Goal: Task Accomplishment & Management: Manage account settings

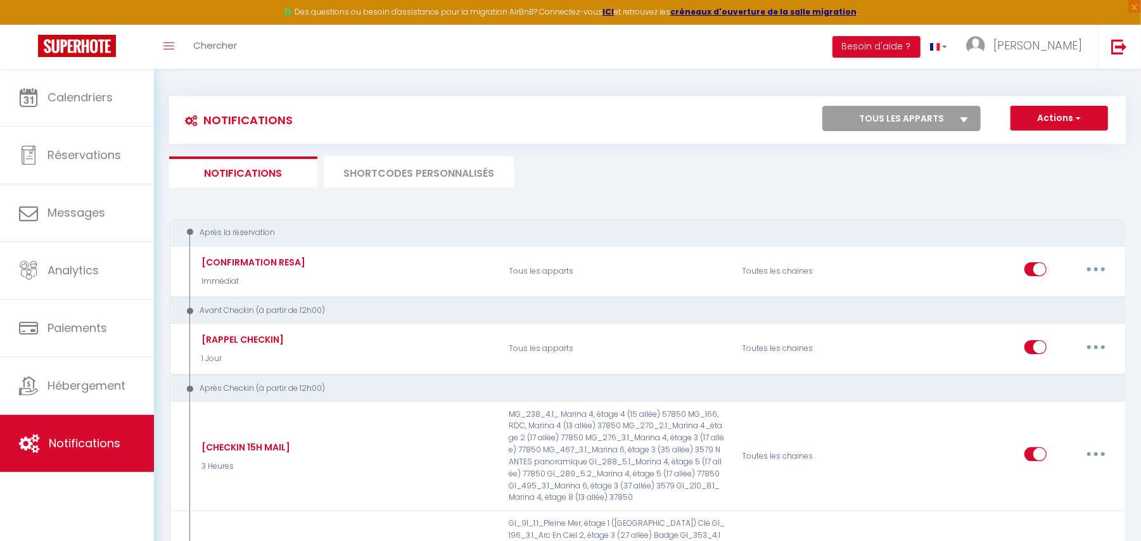
click at [413, 183] on li "SHORTCODES PERSONNALISÉS" at bounding box center [419, 171] width 190 height 31
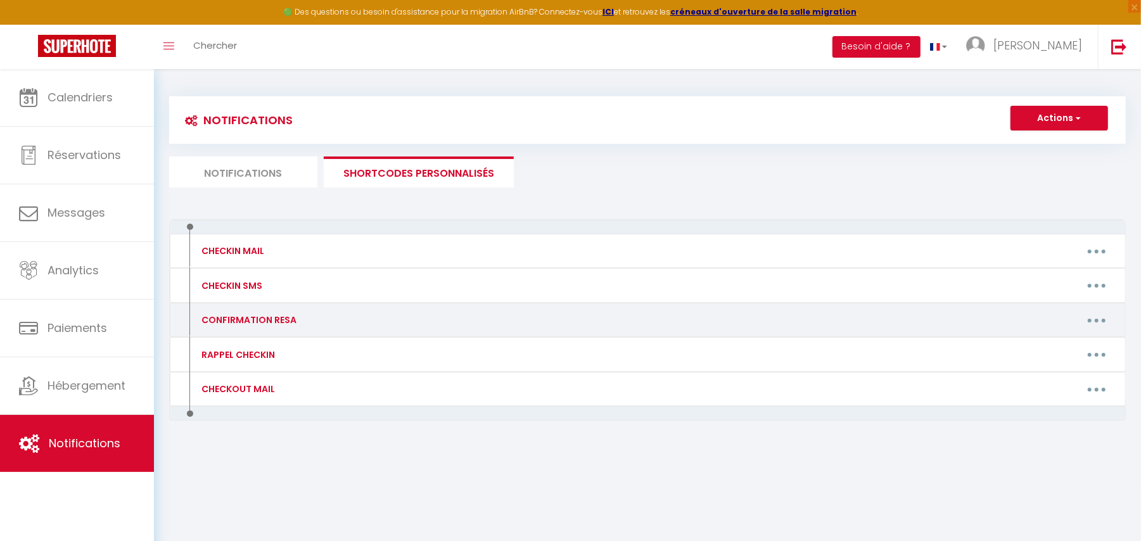
click at [1098, 320] on button "button" at bounding box center [1096, 320] width 35 height 20
click at [1045, 348] on link "Editer" at bounding box center [1064, 349] width 94 height 22
type input "CONFIRMATION RESA"
type textarea "-"
type textarea "Bonjour [GUEST:FIRST_NAME], Merci d'avoir choisi notre hébergement pour votre s…"
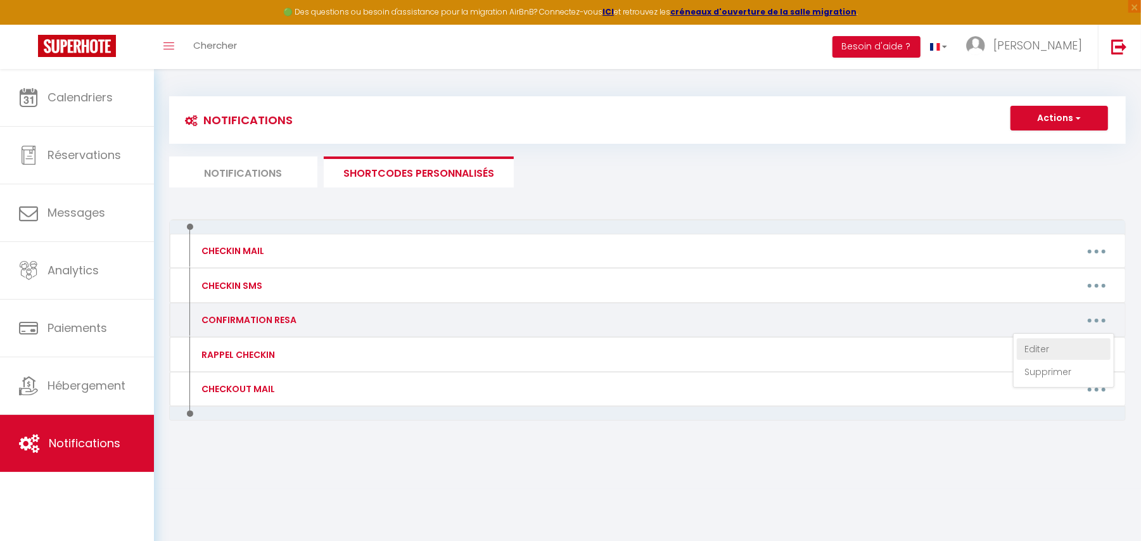
type textarea "Bonjour [GUEST:FIRST_NAME], Merci d'avoir choisi notre hébergement pour votre s…"
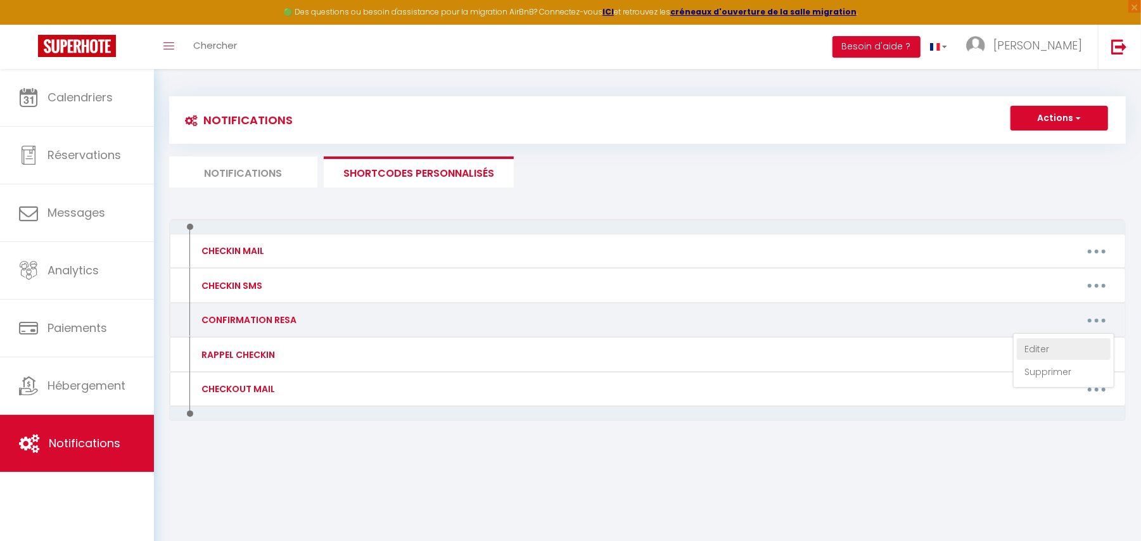
type textarea "Bonjour [GUEST:FIRST_NAME], Merci d'avoir choisi notre hébergement pour votre s…"
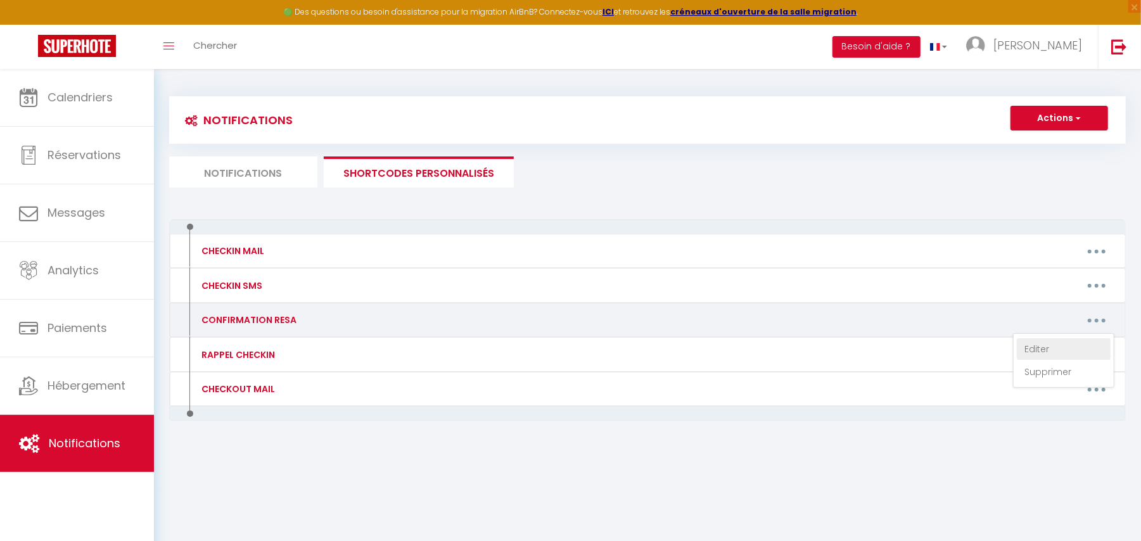
type textarea "Bonjour [GUEST:FIRST_NAME], Merci d'avoir choisi notre hébergement pour votre s…"
type textarea "Bonjour [GUEST:FIRST_NAME]​​,​ ​Merci d'avoir choisi notre hébergement pour vot…"
type textarea "Bonjour [GUEST:FIRST_NAME], Merci d'avoir choisi notre hébergement pour votre s…"
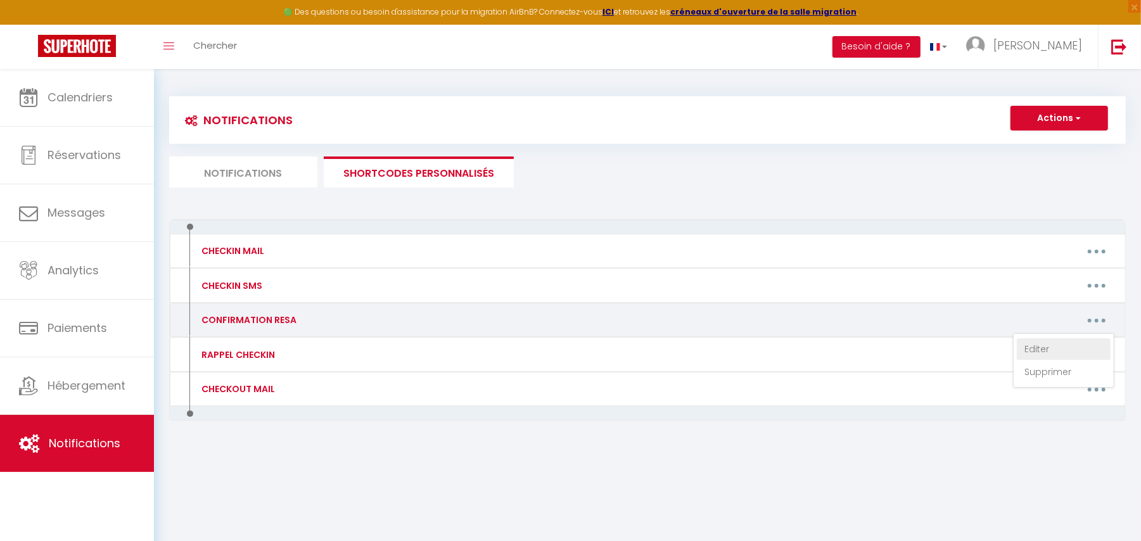
type textarea "Bonjour [GUEST:FIRST_NAME], Merci d'avoir choisi notre hébergement pour votre s…"
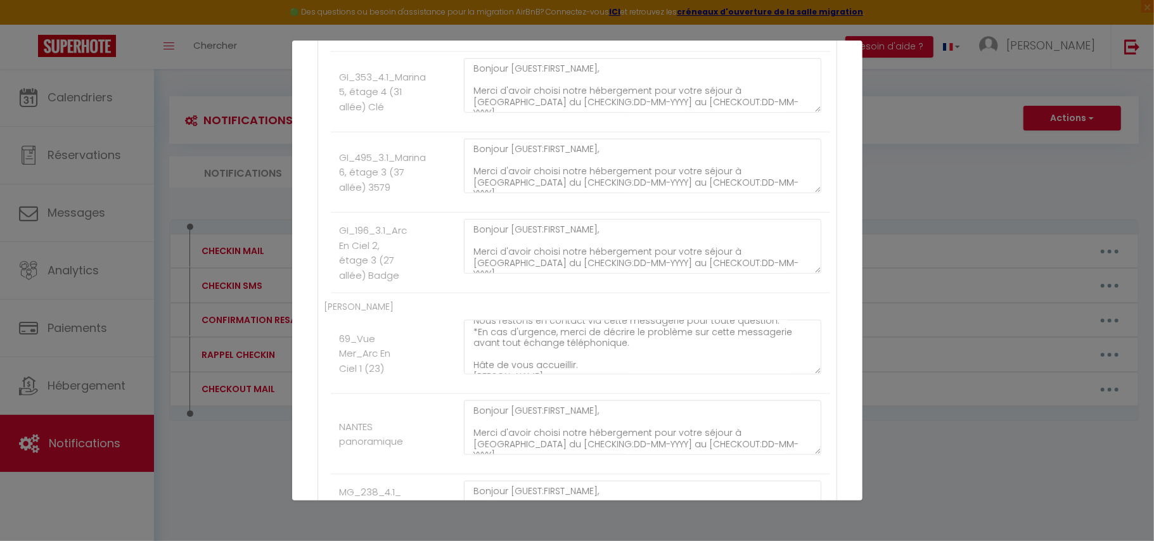
scroll to position [255, 0]
click at [571, 368] on textarea "Bonjour [GUEST:FIRST_NAME], Merci d'avoir choisi notre hébergement pour votre s…" at bounding box center [643, 347] width 358 height 54
drag, startPoint x: 514, startPoint y: 371, endPoint x: 466, endPoint y: 374, distance: 48.2
click at [466, 374] on textarea "Bonjour [GUEST:FIRST_NAME], Merci d'avoir choisi notre hébergement pour votre s…" at bounding box center [643, 347] width 358 height 54
type textarea "Bonjour [GUEST:FIRST_NAME], Merci d'avoir choisi notre hébergement pour votre s…"
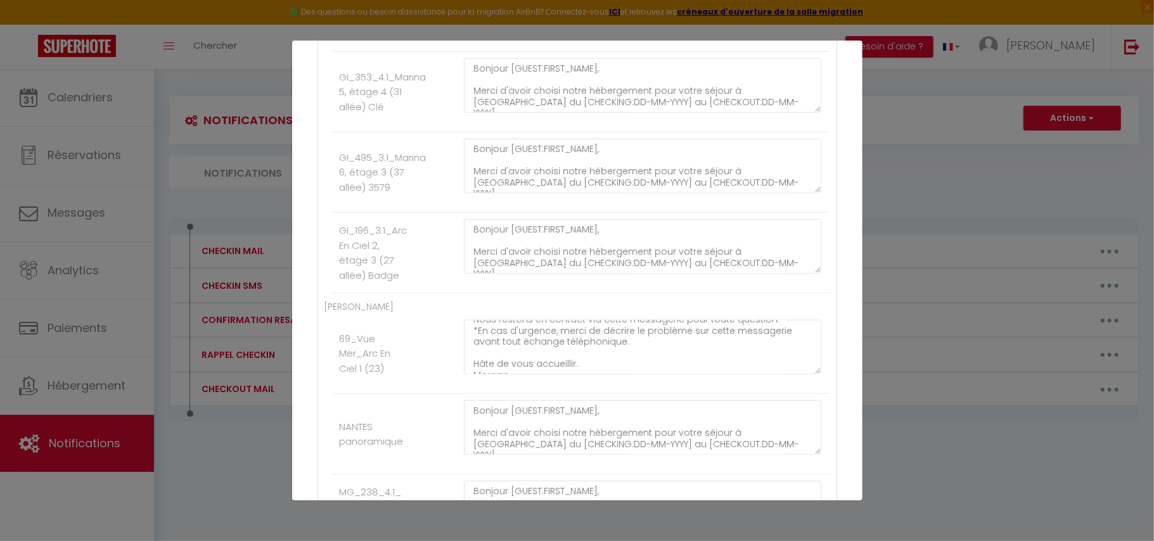
click at [412, 394] on li "69_Vue Mer_Arc En Ciel 1 (23) Bonjour [GUEST:FIRST_NAME], Merci d'avoir choisi …" at bounding box center [580, 354] width 499 height 80
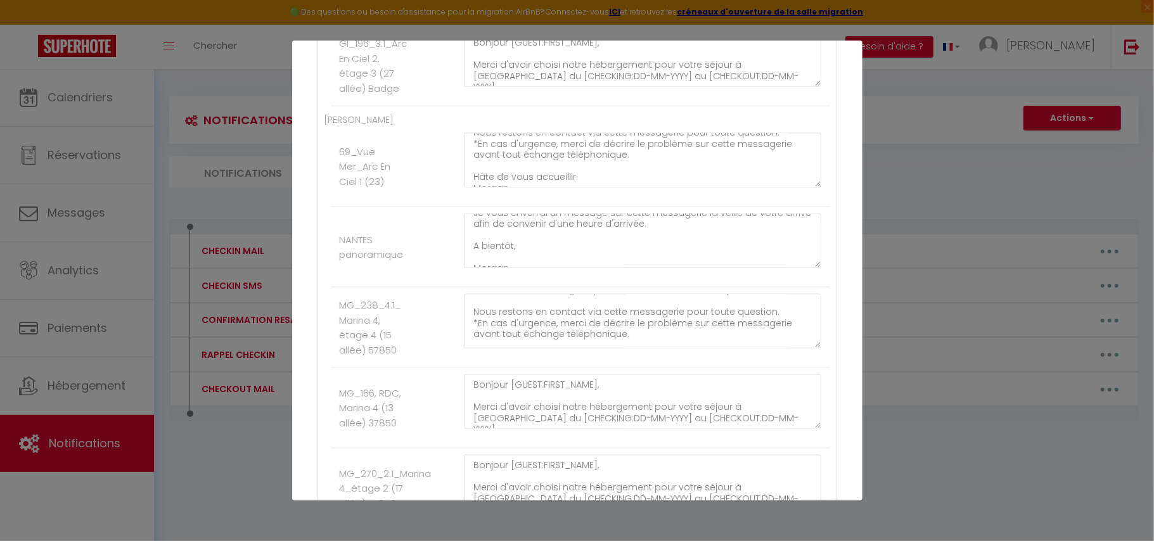
scroll to position [233, 0]
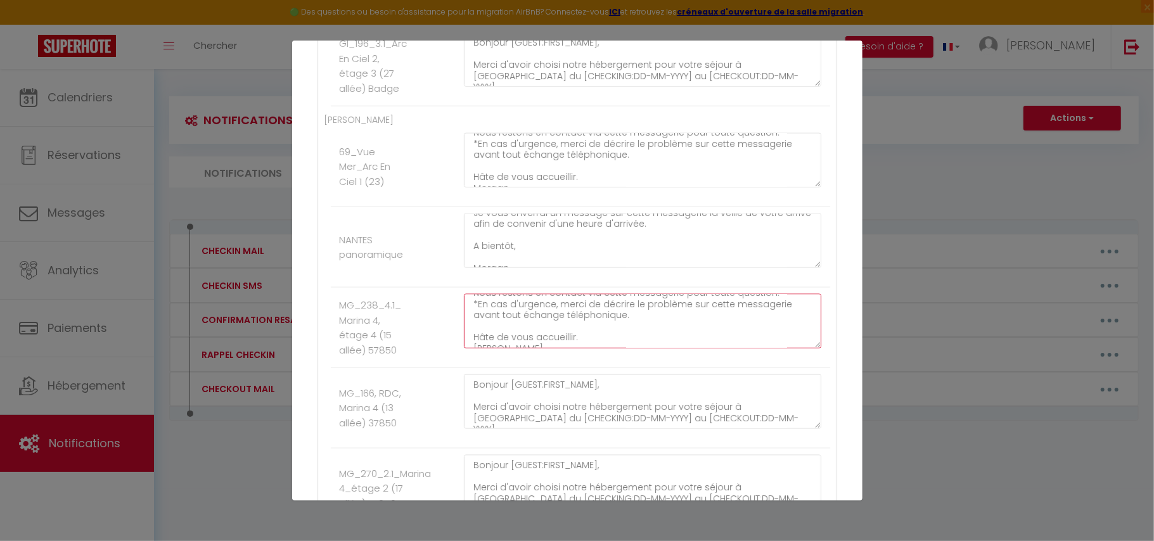
click at [521, 345] on textarea "Bonjour [GUEST:FIRST_NAME], Merci d'avoir choisi notre hébergement pour votre s…" at bounding box center [643, 321] width 358 height 54
paste textarea "[PERSON_NAME]"
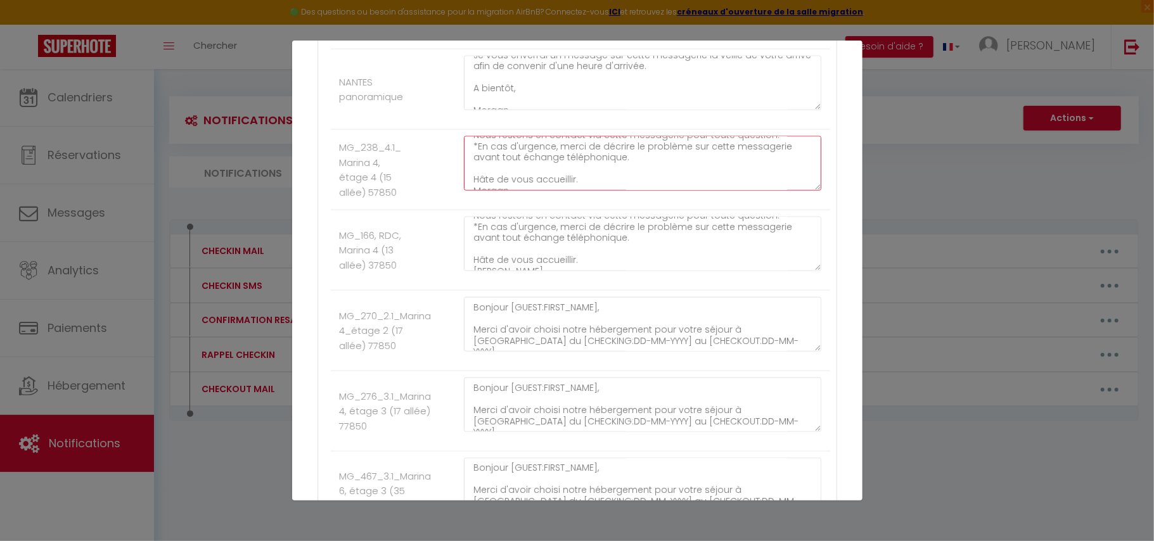
type textarea "Bonjour [GUEST:FIRST_NAME], Merci d'avoir choisi notre hébergement pour votre s…"
click at [538, 271] on textarea "Bonjour [GUEST:FIRST_NAME], Merci d'avoir choisi notre hébergement pour votre s…" at bounding box center [643, 244] width 358 height 54
paste textarea "[PERSON_NAME]"
type textarea "Bonjour [GUEST:FIRST_NAME], Merci d'avoir choisi notre hébergement pour votre s…"
click at [431, 353] on label "MG_270_2.1_Marina 4_étage 2 (17 allée) 77850" at bounding box center [385, 331] width 92 height 45
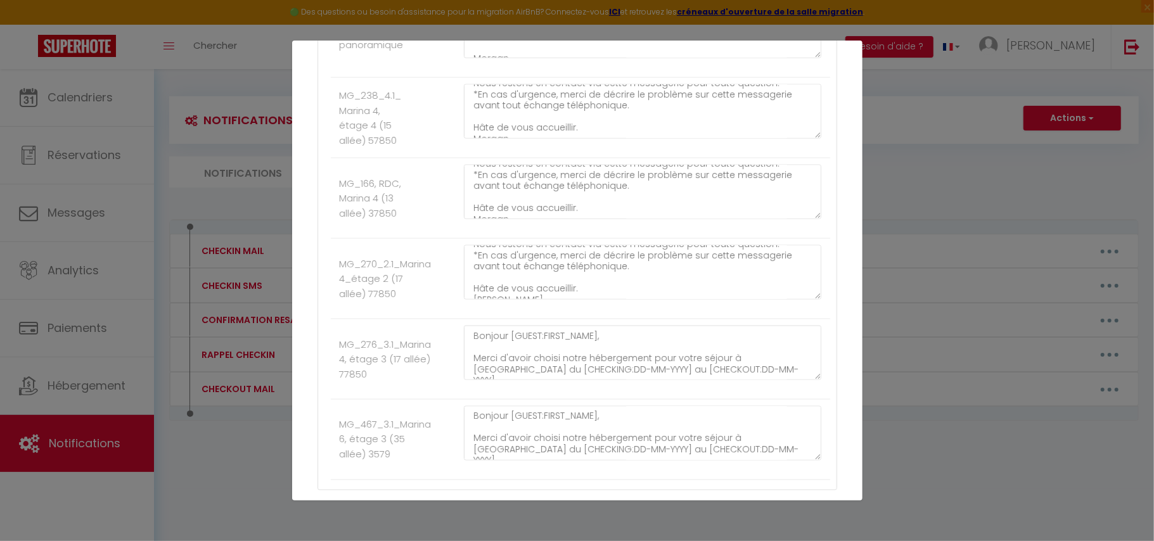
scroll to position [1391, 0]
click at [512, 297] on textarea "Bonjour [GUEST:FIRST_NAME], Merci d'avoir choisi notre hébergement pour votre s…" at bounding box center [643, 270] width 358 height 54
paste textarea "[PERSON_NAME]"
type textarea "Bonjour [GUEST:FIRST_NAME], Merci d'avoir choisi notre hébergement pour votre s…"
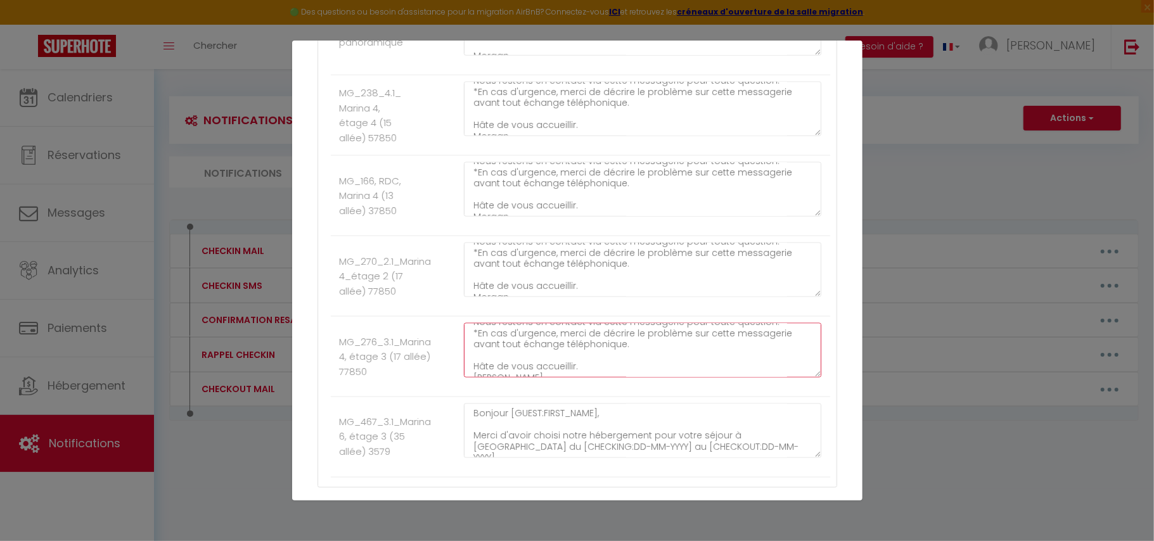
click at [506, 375] on textarea "Bonjour [GUEST:FIRST_NAME], Merci d'avoir choisi notre hébergement pour votre s…" at bounding box center [643, 350] width 358 height 54
paste textarea "[PERSON_NAME]"
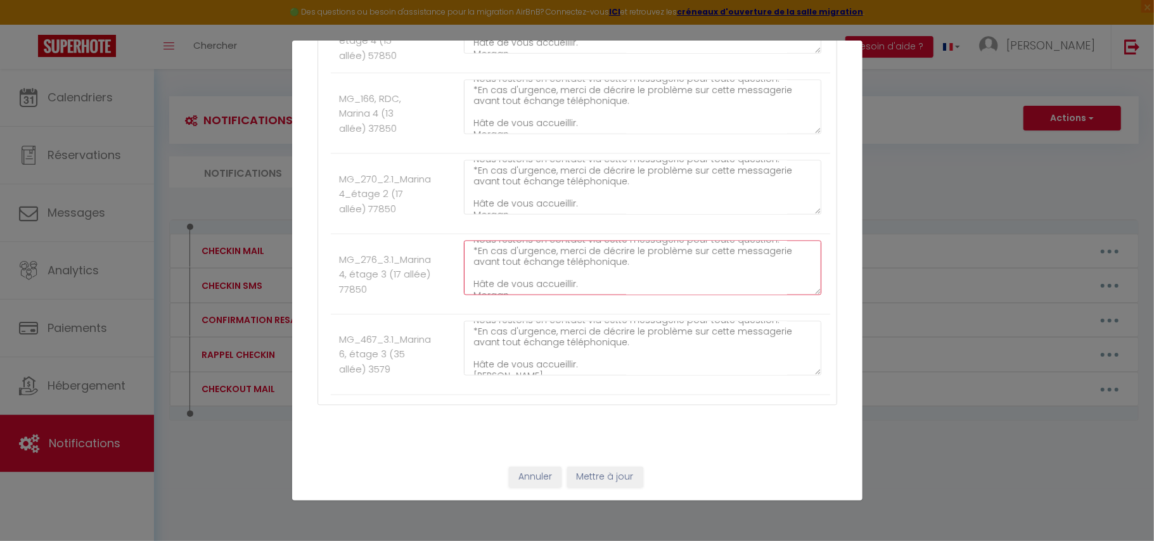
type textarea "Bonjour [GUEST:FIRST_NAME], Merci d'avoir choisi notre hébergement pour votre s…"
click at [518, 364] on textarea "Bonjour [GUEST:FIRST_NAME], Merci d'avoir choisi notre hébergement pour votre s…" at bounding box center [643, 348] width 358 height 54
paste textarea "[PERSON_NAME]"
type textarea "Bonjour [GUEST:FIRST_NAME], Merci d'avoir choisi notre hébergement pour votre s…"
click at [591, 474] on button "Mettre à jour" at bounding box center [605, 478] width 76 height 22
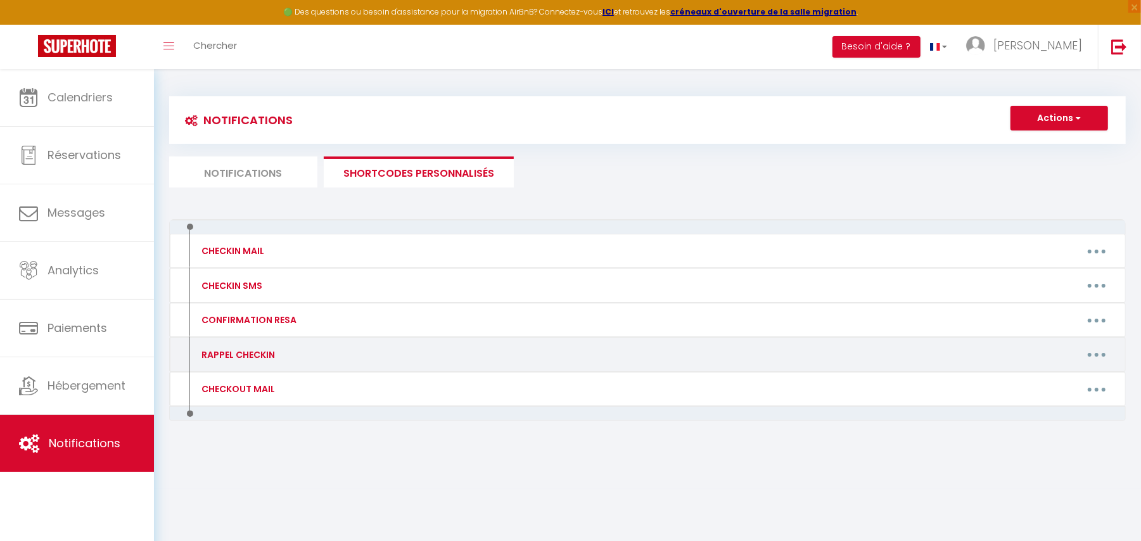
click at [1104, 355] on button "button" at bounding box center [1096, 355] width 35 height 20
click at [1029, 378] on link "Editer" at bounding box center [1064, 383] width 94 height 22
type input "RAPPEL CHECKIN"
type textarea "-"
type textarea "Bonjour [GUEST:FIRST_NAME], Nous sommes ravis de vous rappeler votre séjour à […"
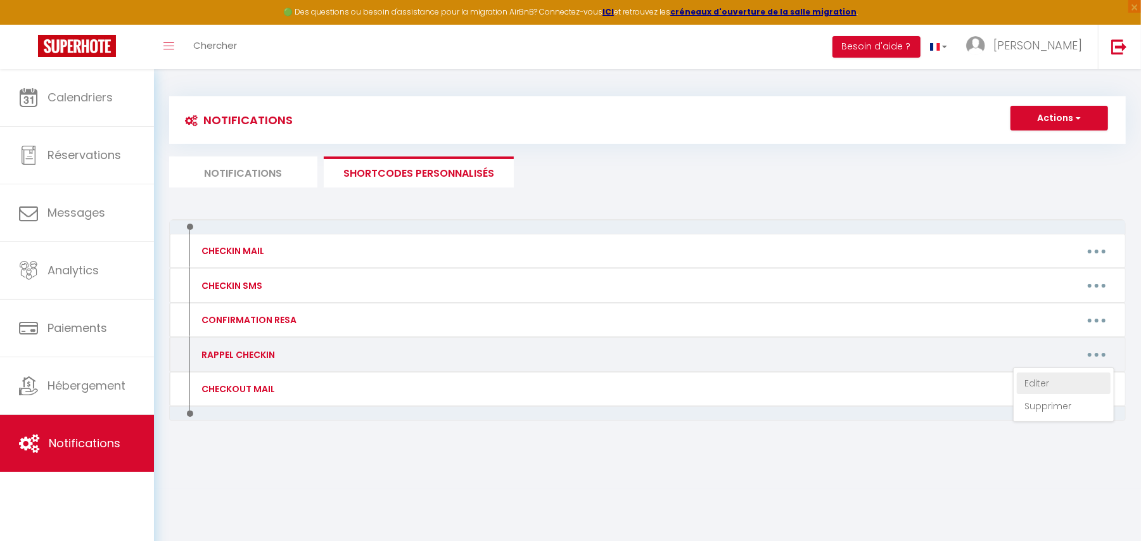
type textarea "Bonjour [GUEST:FIRST_NAME], Nous sommes ravis de vous rappeler votre séjour à […"
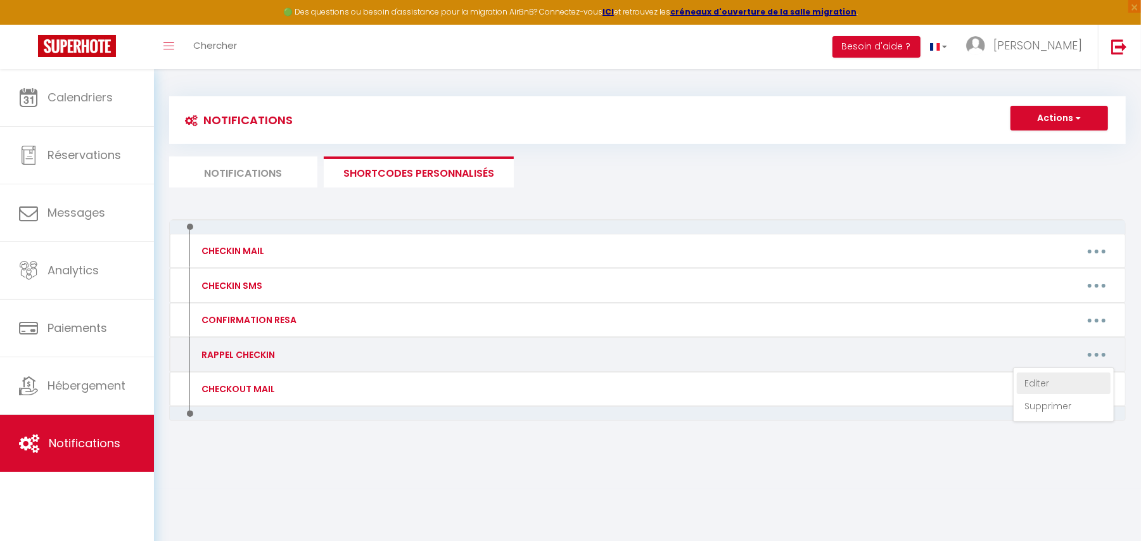
type textarea "Bonjour [GUEST:FIRST_NAME], Nous sommes ravis de vous rappeler votre séjour à […"
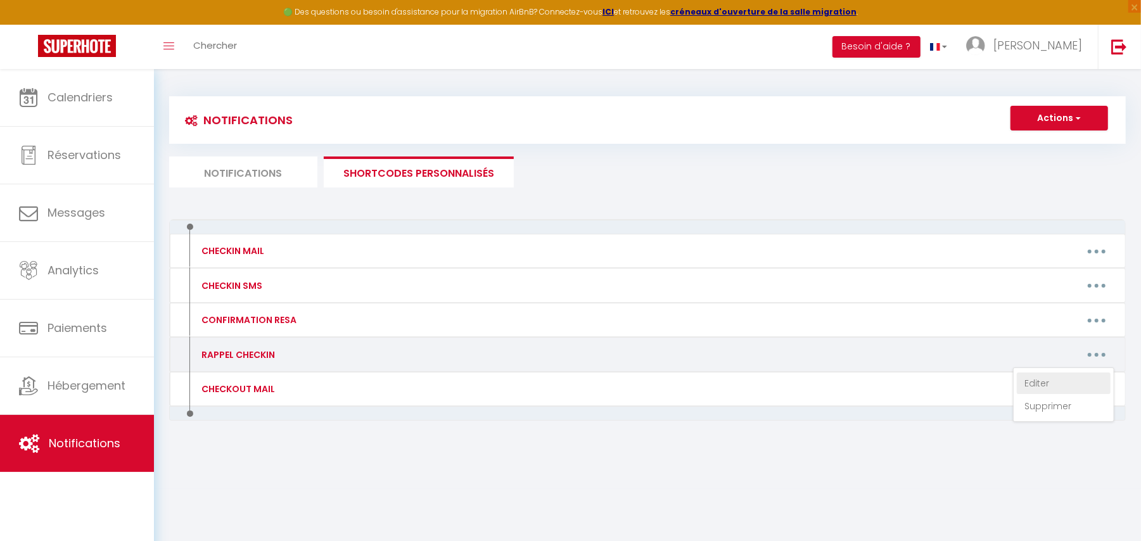
type textarea "Bonjour [GUEST:FIRST_NAME], Nous sommes ravis de vous rappeler votre séjour à […"
type textarea "Loremip [DOLOR:SITAM_CONS], Adip elitse doeiu te inci utlabore etdol magnaa e A…"
type textarea "Bonjour [GUEST:FIRST_NAME]​​,​ Nous avons le plaisir de vous rappeler que votre…"
type textarea "Bonjour [GUEST:FIRST_NAME], Nous sommes ravis de vous rappeler votre séjour à […"
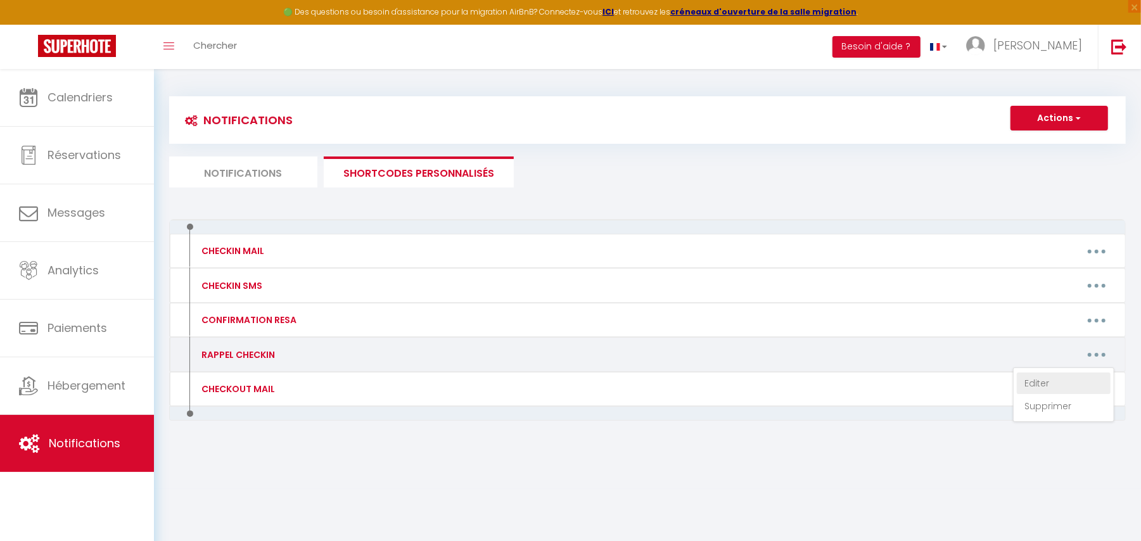
type textarea "Bonjour [GUEST:FIRST_NAME], Nous sommes ravis de vous rappeler votre séjour à […"
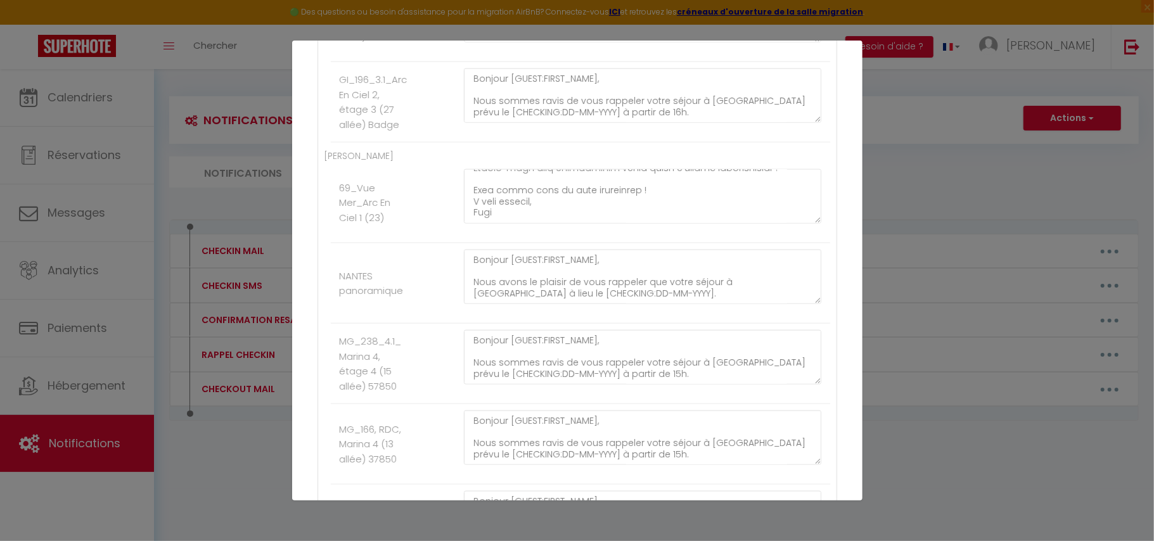
scroll to position [288, 0]
click at [521, 219] on textarea at bounding box center [643, 196] width 358 height 54
paste textarea "[PERSON_NAME]"
type textarea "Loremip [DOLOR:SITAM_CONS], Adip elitse doeiu te inci utlabore etdol magnaa e A…"
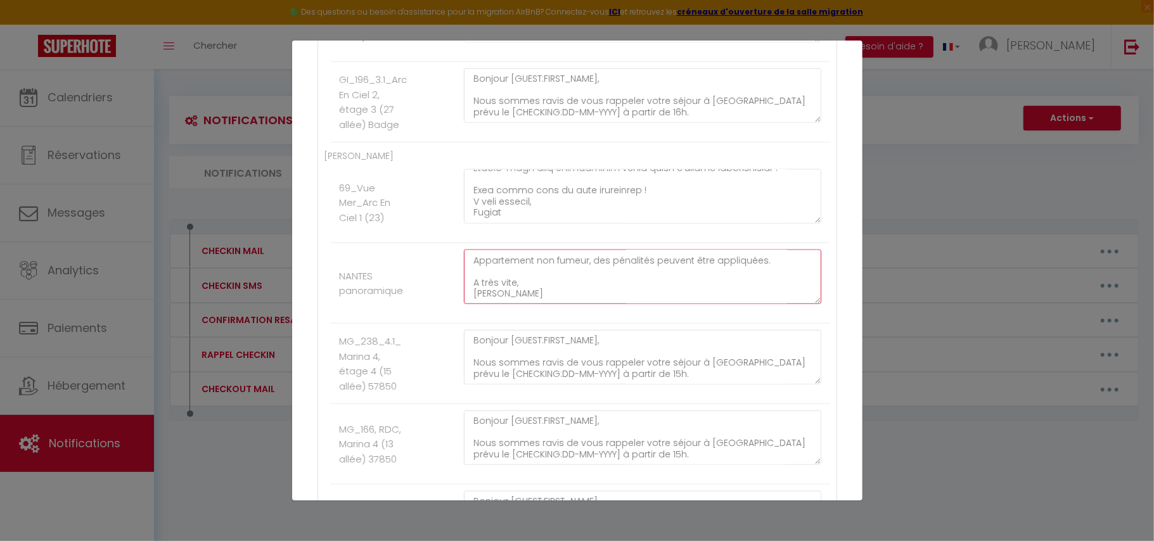
click at [515, 304] on textarea "Bonjour [GUEST:FIRST_NAME]​​,​ Nous avons le plaisir de vous rappeler que votre…" at bounding box center [643, 277] width 358 height 54
click at [525, 381] on textarea "Bonjour [GUEST:FIRST_NAME], Nous sommes ravis de vous rappeler votre séjour à […" at bounding box center [643, 357] width 358 height 54
paste textarea "[PERSON_NAME]"
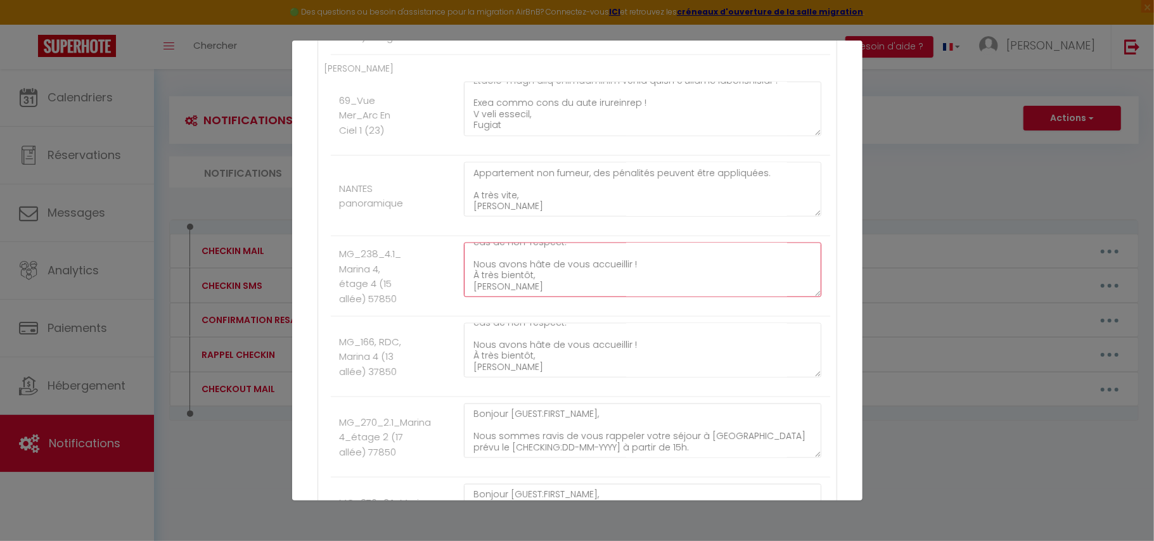
type textarea "Bonjour [GUEST:FIRST_NAME], Nous sommes ravis de vous rappeler votre séjour à […"
click at [520, 378] on textarea "Bonjour [GUEST:FIRST_NAME], Nous sommes ravis de vous rappeler votre séjour à […" at bounding box center [643, 350] width 358 height 54
paste textarea "[PERSON_NAME]"
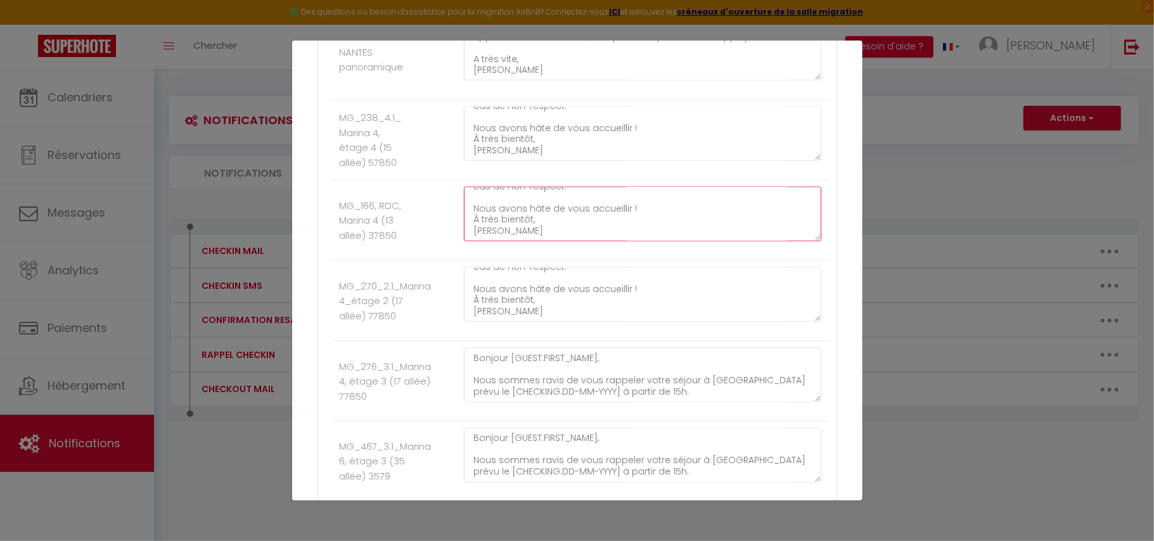
type textarea "Bonjour [GUEST:FIRST_NAME], Nous sommes ravis de vous rappeler votre séjour à […"
click at [530, 322] on textarea "Bonjour [GUEST:FIRST_NAME], Nous sommes ravis de vous rappeler votre séjour à […" at bounding box center [643, 294] width 358 height 54
paste textarea "[PERSON_NAME]"
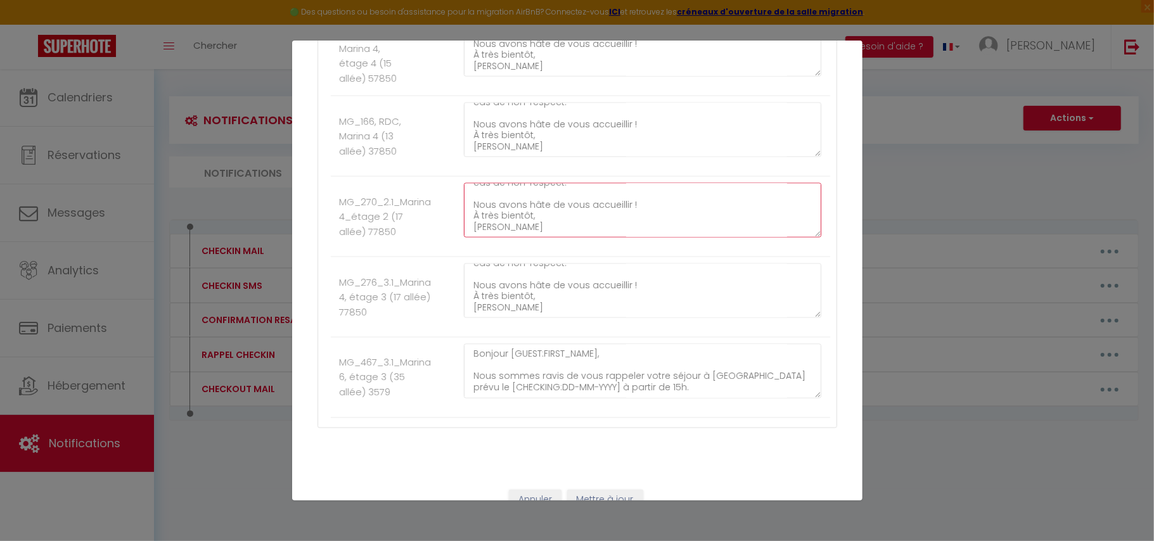
type textarea "Bonjour [GUEST:FIRST_NAME], Nous sommes ravis de vous rappeler votre séjour à […"
click at [504, 318] on textarea "Bonjour [GUEST:FIRST_NAME], Nous sommes ravis de vous rappeler votre séjour à […" at bounding box center [643, 291] width 358 height 54
paste textarea "[PERSON_NAME]"
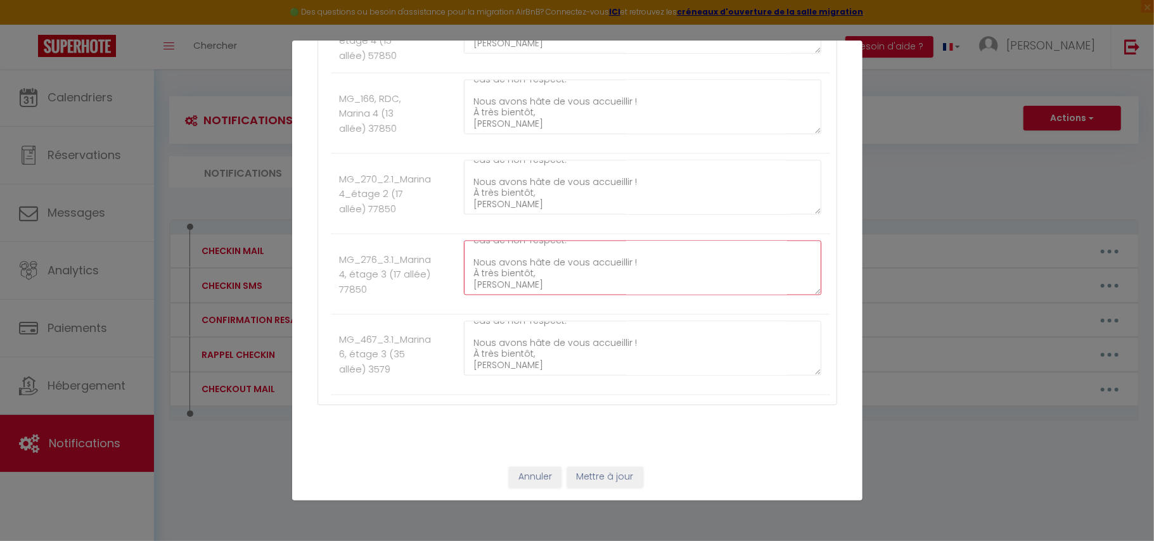
type textarea "Bonjour [GUEST:FIRST_NAME], Nous sommes ravis de vous rappeler votre séjour à […"
click at [516, 366] on textarea "Bonjour [GUEST:FIRST_NAME], Nous sommes ravis de vous rappeler votre séjour à […" at bounding box center [643, 348] width 358 height 54
paste textarea "Morga"
type textarea "Bonjour [GUEST:FIRST_NAME], Nous sommes ravis de vous rappeler votre séjour à […"
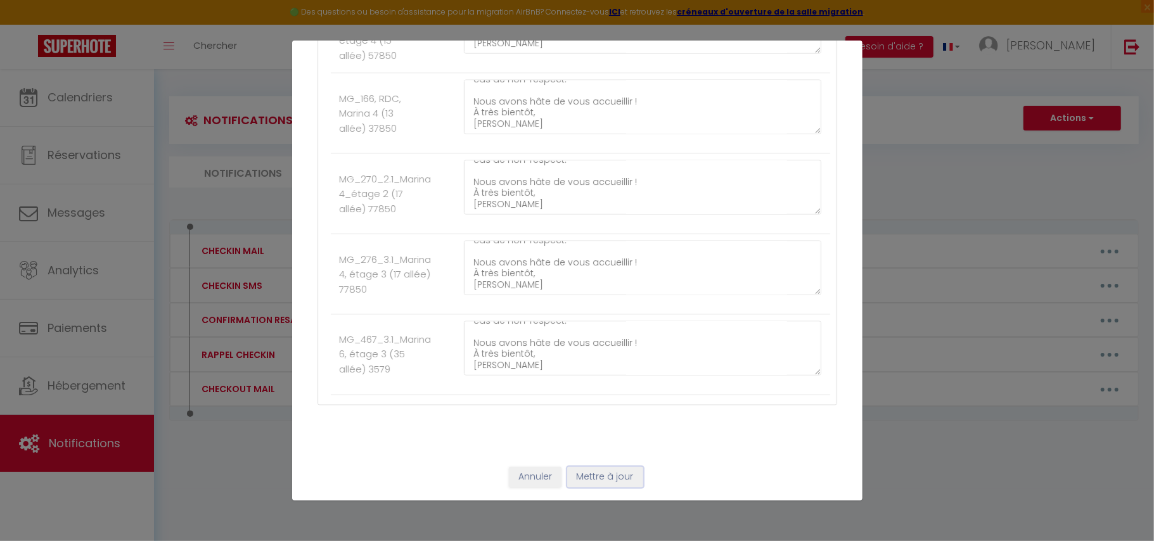
click at [598, 475] on button "Mettre à jour" at bounding box center [605, 478] width 76 height 22
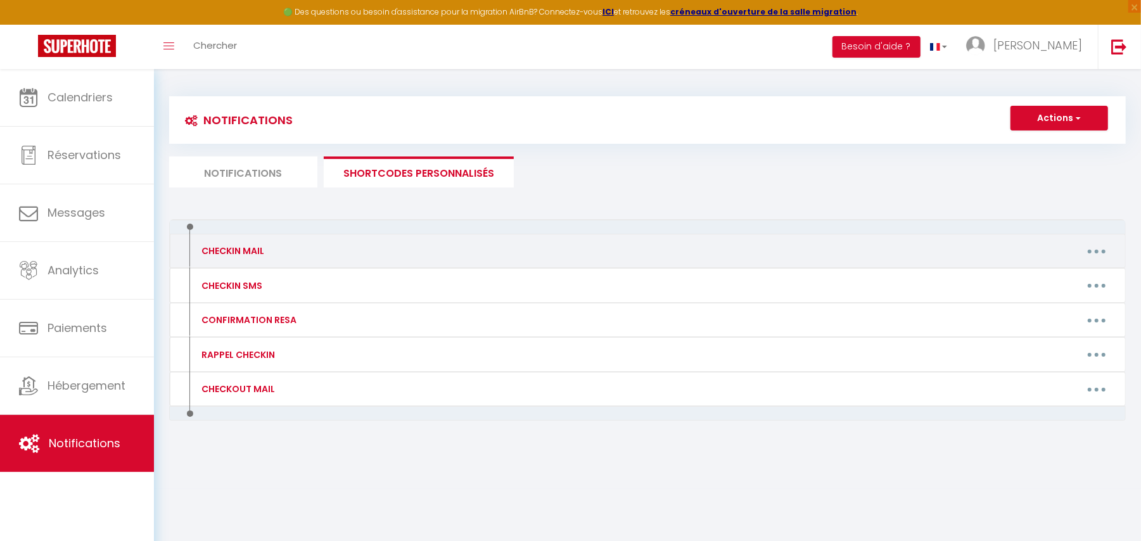
click at [1095, 250] on icon "button" at bounding box center [1097, 252] width 4 height 4
click at [1040, 279] on link "Editer" at bounding box center [1064, 280] width 94 height 22
type input "CHECKIN MAIL"
type textarea "-"
type textarea "Bonjour [GUEST:FIRST_NAME]​​,​​ Nous sommes ravis de vous accueillir à [GEOGRAP…"
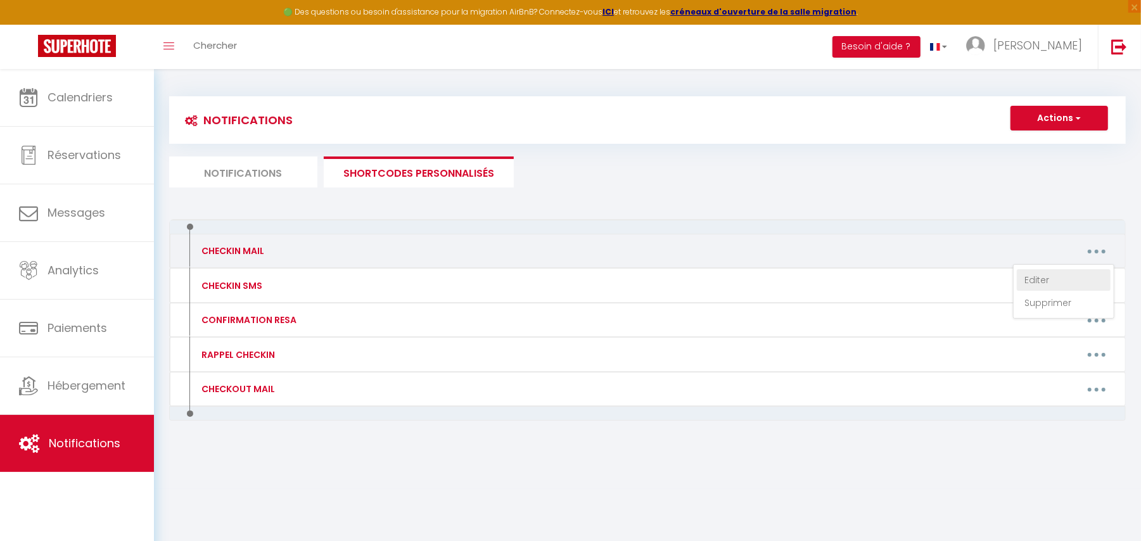
type textarea "Bonjour [GUEST:FIRST_NAME]​,​​ Nous sommes ravis de vous accueillir à [GEOGRAPH…"
type textarea "Bonjour [GUEST:FIRST_NAME]​​​,​​ Nous sommes ravis de vous accueillir à [GEOGRA…"
type textarea "Bonjour [GUEST:FIRST_NAME]​,​​ Nous sommes ravis de vous accueillir à [GEOGRAPH…"
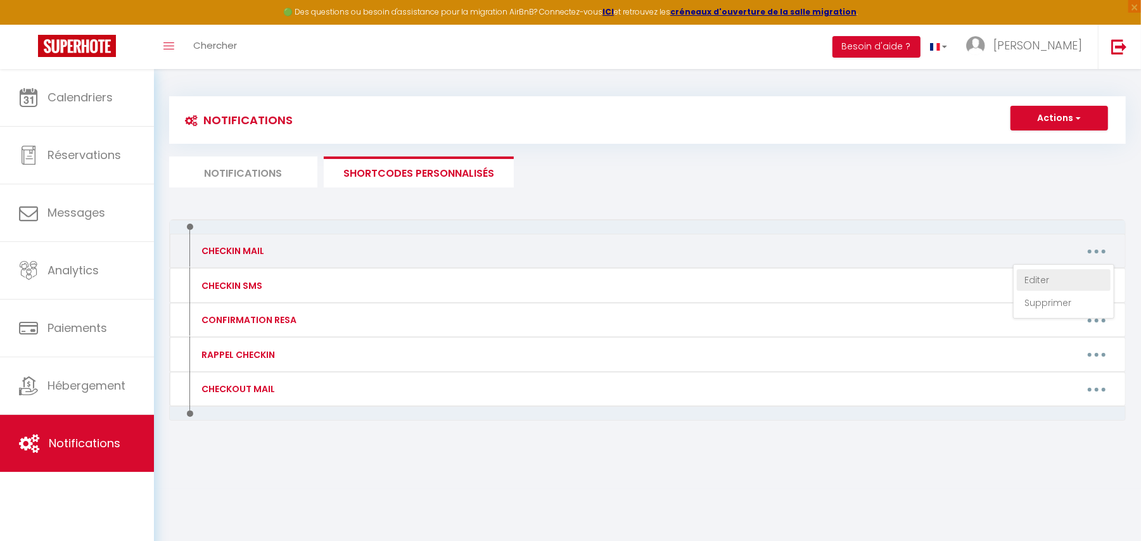
type textarea "Bonjour [GUEST:FIRST_NAME]​​, Nous sommes ravis de vous accueillir à [GEOGRAPHI…"
type textarea "Bonjour [GUEST:FIRST_NAME]​,​​ Nous sommes ravis de vous accueillir à [GEOGRAPH…"
type textarea "Bonjour [GUEST:NAME]​,​​ Nous sommes ravis de vous accueillir à [GEOGRAPHIC_DAT…"
type textarea "Bonjour [GUEST:FIRST_NAME]​​,​​ Nous sommes ravis de vous accueillir à [GEOGRAP…"
type textarea "Bonjour [GUEST:NAME]​,​​ Nous sommes ravis de vous accueillir à [GEOGRAPHIC_DAT…"
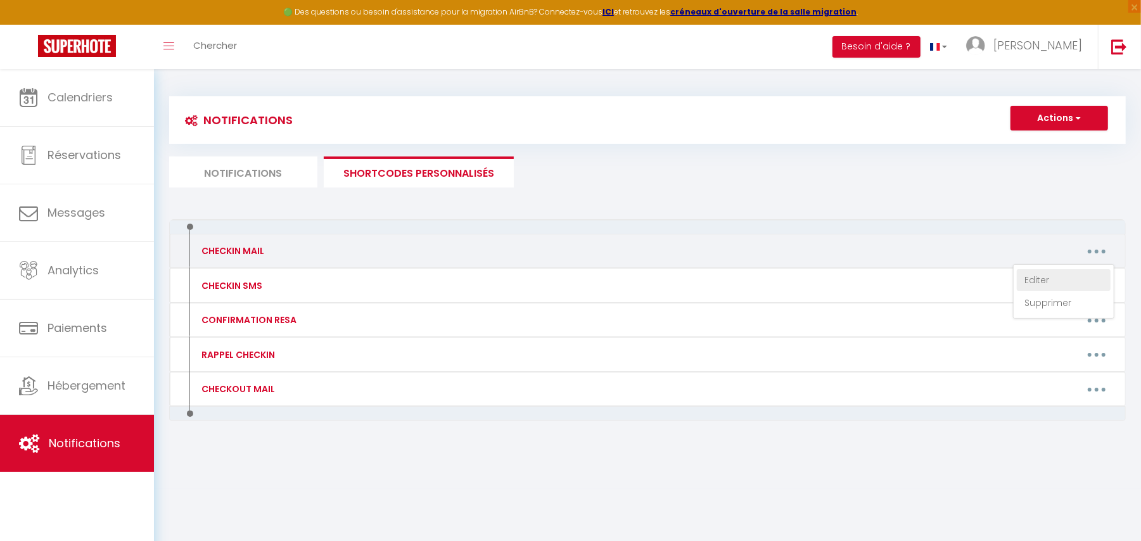
type textarea "Bonjour [GUEST:FIRST_NAME]​,​​ Nous sommes ravis de vous accueillir à [GEOGRAPH…"
type textarea "Bonjour [GUEST:FIRST_NAME]​​​,​​ Nous sommes ravis de vous accueillir à [GEOGRA…"
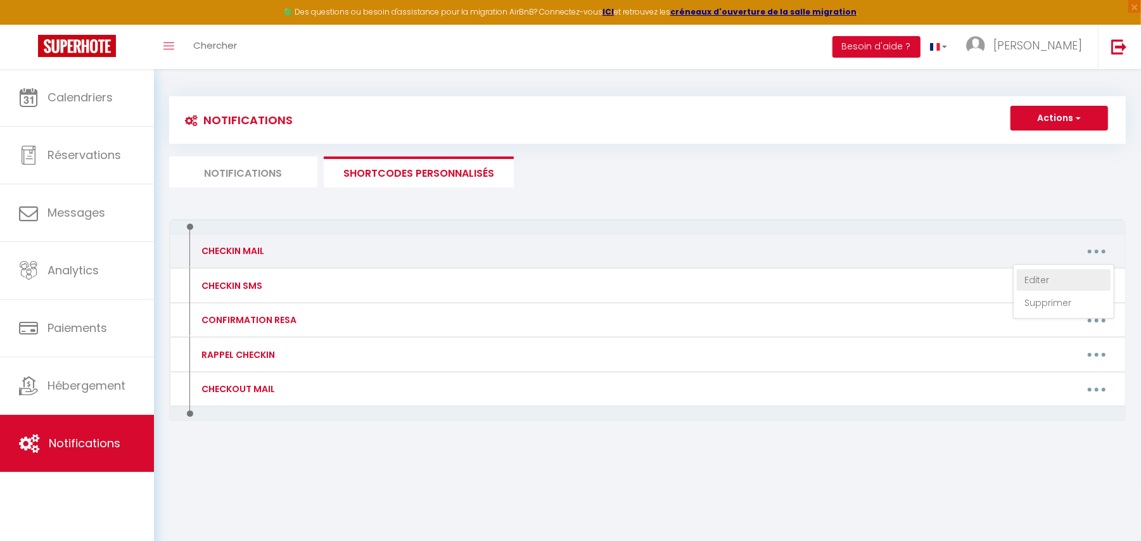
type textarea "Bonjour [GUEST:FIRST_NAME]​​,​​ Nous sommes ravis de vous accueillir à [GEOGRAP…"
type textarea "Bonjour [GUEST:FIRST_NAME]​,​ Nous sommes ravis de vous accueillir à [GEOGRAPHI…"
type textarea "Bonjour [GUEST:FIRST_NAME]​​,​​ Nous sommes ravis de vous accueillir à [GEOGRAP…"
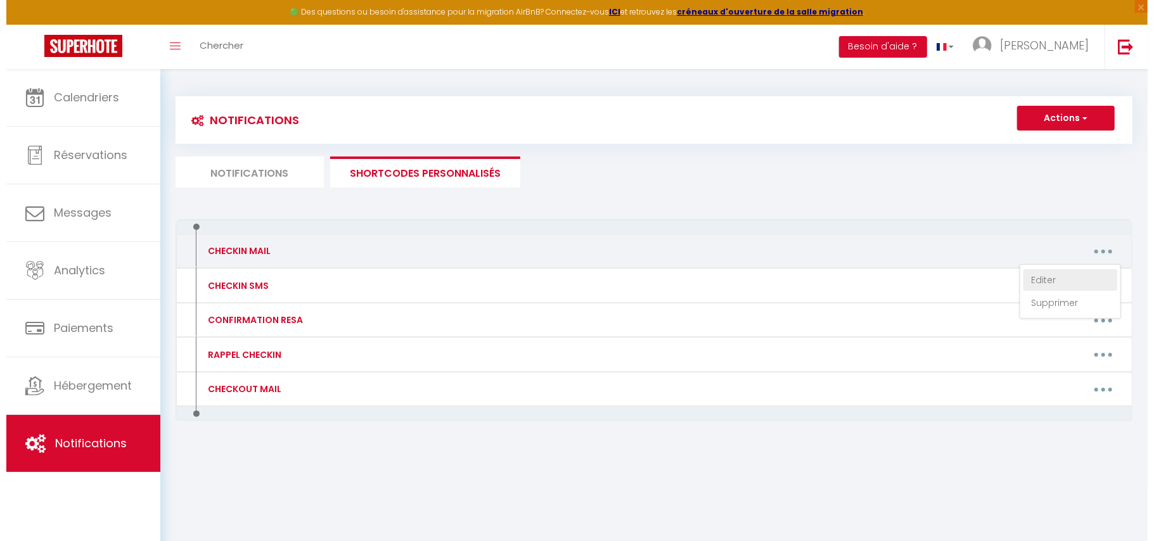
scroll to position [0, 0]
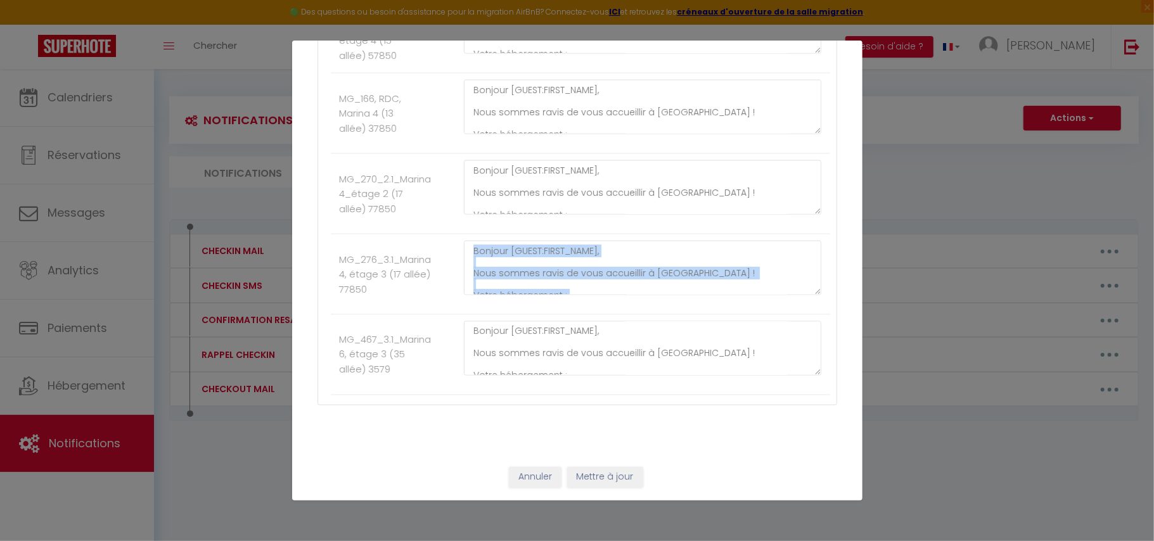
drag, startPoint x: 1040, startPoint y: 279, endPoint x: 839, endPoint y: 269, distance: 200.4
click at [839, 269] on div "Mettre à jour le code court personnalisé × Nom * CHECKIN MAIL Contenu * - Pour …" at bounding box center [577, 270] width 1154 height 541
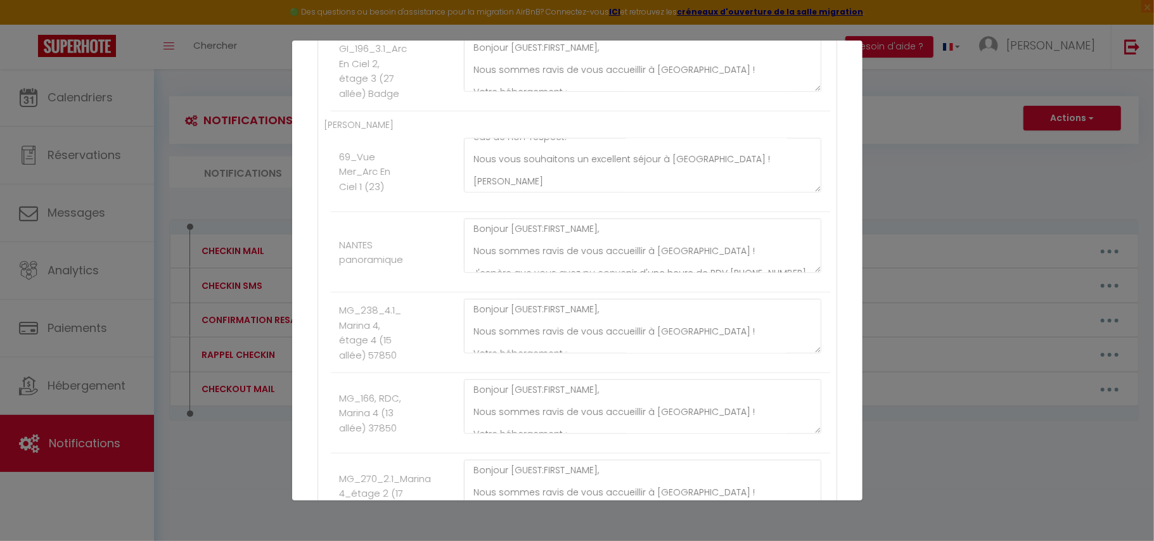
scroll to position [266, 0]
click at [540, 193] on textarea "Bonjour [GUEST:FIRST_NAME]​,​​ Nous sommes ravis de vous accueillir à [GEOGRAPH…" at bounding box center [643, 165] width 358 height 54
paste textarea "[PERSON_NAME]"
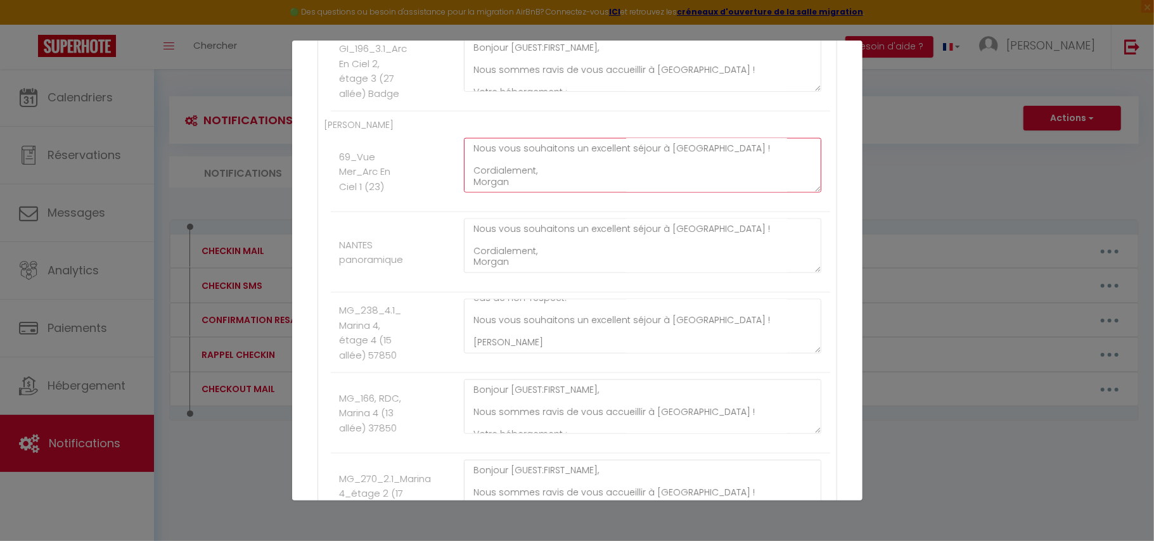
scroll to position [244, 0]
type textarea "Bonjour [GUEST:FIRST_NAME]​,​​ Nous sommes ravis de vous accueillir à [GEOGRAPH…"
click at [500, 350] on textarea "Bonjour [GUEST:FIRST_NAME]​,​​ Nous sommes ravis de vous accueillir à [GEOGRAPH…" at bounding box center [643, 326] width 358 height 54
paste textarea "[PERSON_NAME]"
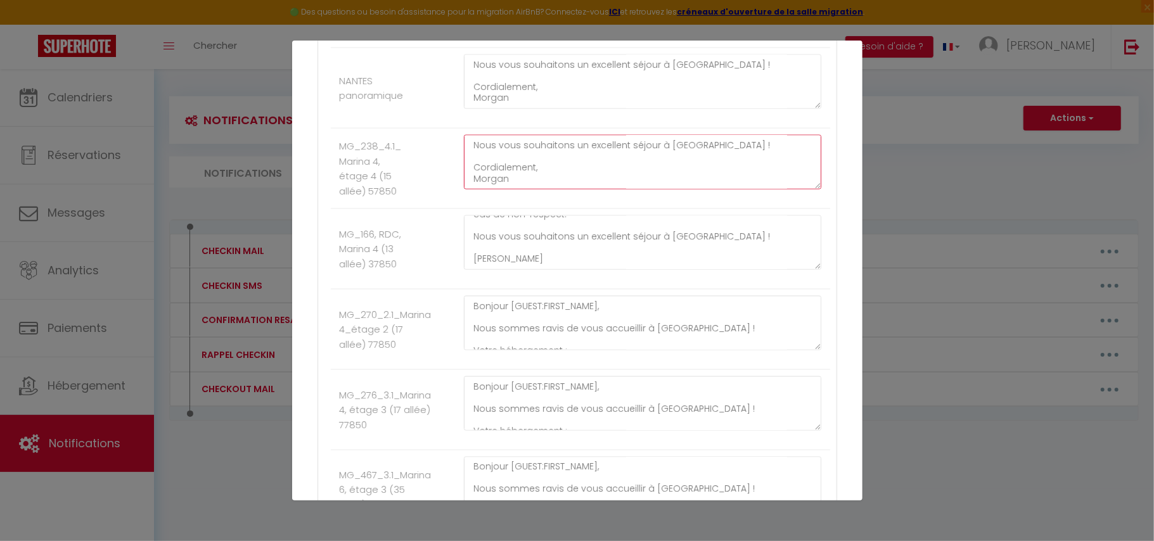
type textarea "Bonjour [GUEST:FIRST_NAME]​,​​ Nous sommes ravis de vous accueillir à [GEOGRAPH…"
click at [537, 269] on textarea "Bonjour [GUEST:FIRST_NAME]​​​,​​ Nous sommes ravis de vous accueillir à [GEOGRA…" at bounding box center [643, 242] width 358 height 54
paste textarea "[PERSON_NAME]"
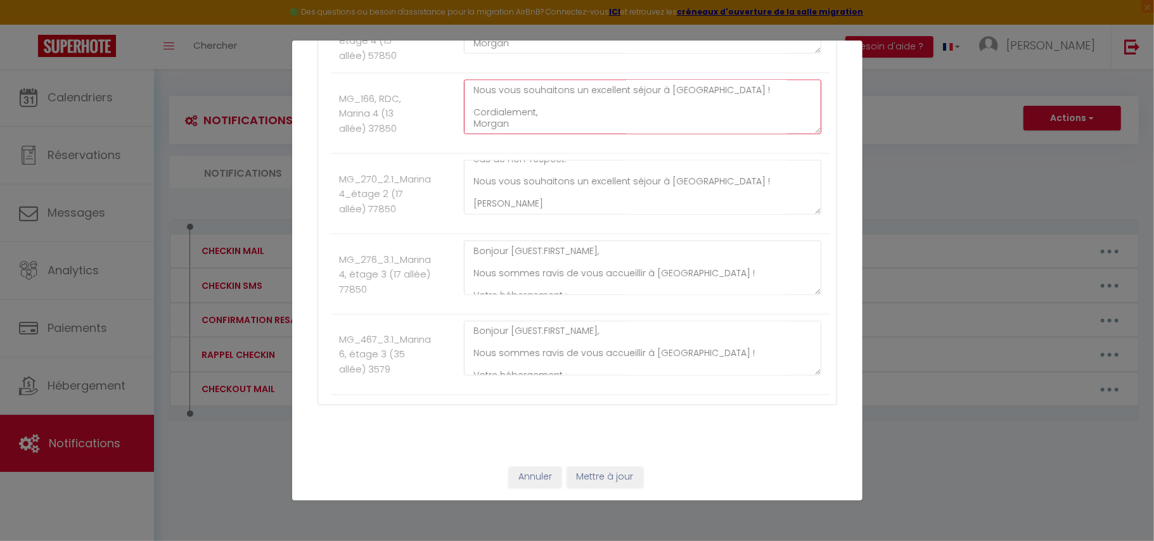
type textarea "Bonjour [GUEST:FIRST_NAME]​​​,​​ Nous sommes ravis de vous accueillir à [GEOGRA…"
click at [523, 203] on textarea "Bonjour [GUEST:FIRST_NAME]​​,​​ Nous sommes ravis de vous accueillir à [GEOGRAP…" at bounding box center [643, 187] width 358 height 54
paste textarea "[PERSON_NAME]"
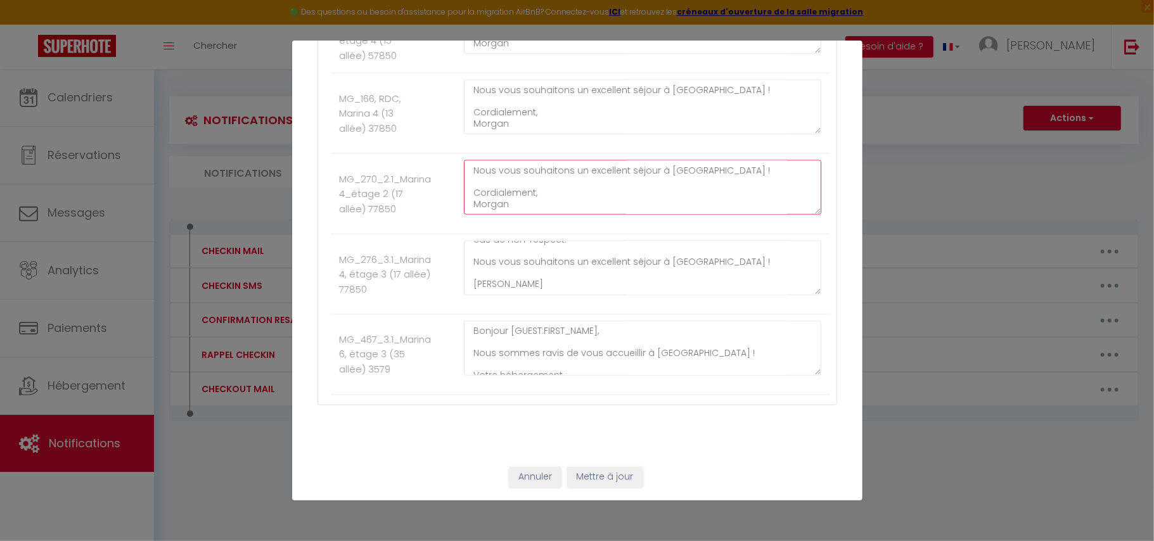
type textarea "Bonjour [GUEST:FIRST_NAME]​​,​​ Nous sommes ravis de vous accueillir à [GEOGRAP…"
click at [521, 280] on textarea "Bonjour [GUEST:FIRST_NAME]​,​ Nous sommes ravis de vous accueillir à [GEOGRAPHI…" at bounding box center [643, 268] width 358 height 54
paste textarea "[PERSON_NAME]"
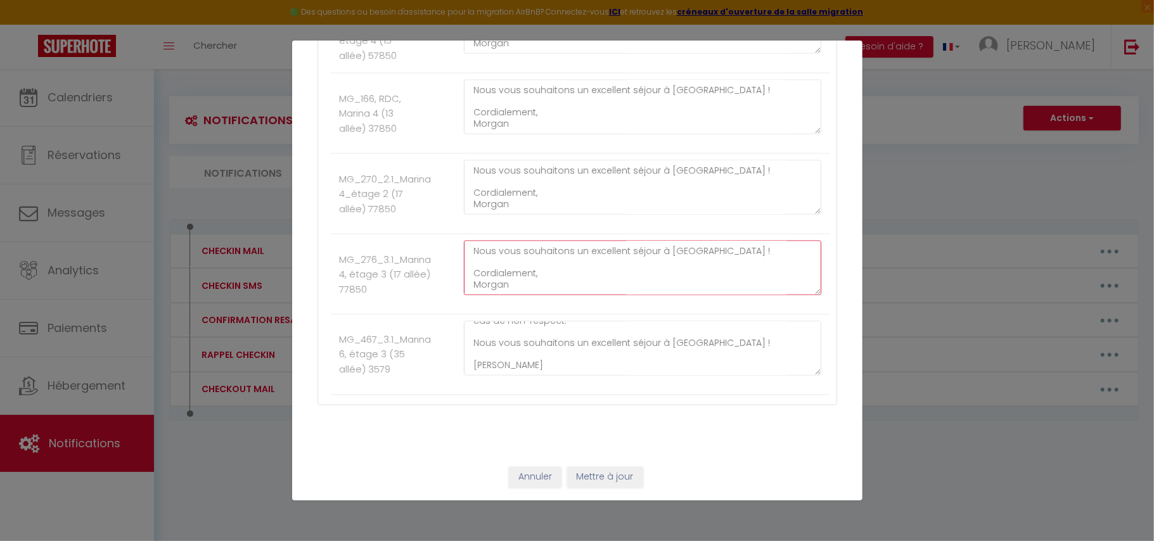
type textarea "Bonjour [GUEST:FIRST_NAME]​,​ Nous sommes ravis de vous accueillir à [GEOGRAPHI…"
click at [500, 364] on textarea "Bonjour [GUEST:FIRST_NAME]​​,​​ Nous sommes ravis de vous accueillir à [GEOGRAP…" at bounding box center [643, 348] width 358 height 54
paste textarea "[PERSON_NAME]"
type textarea "Bonjour [GUEST:FIRST_NAME]​​,​​ Nous sommes ravis de vous accueillir à [GEOGRAP…"
click at [593, 471] on button "Mettre à jour" at bounding box center [605, 478] width 76 height 22
